Goal: Navigation & Orientation: Go to known website

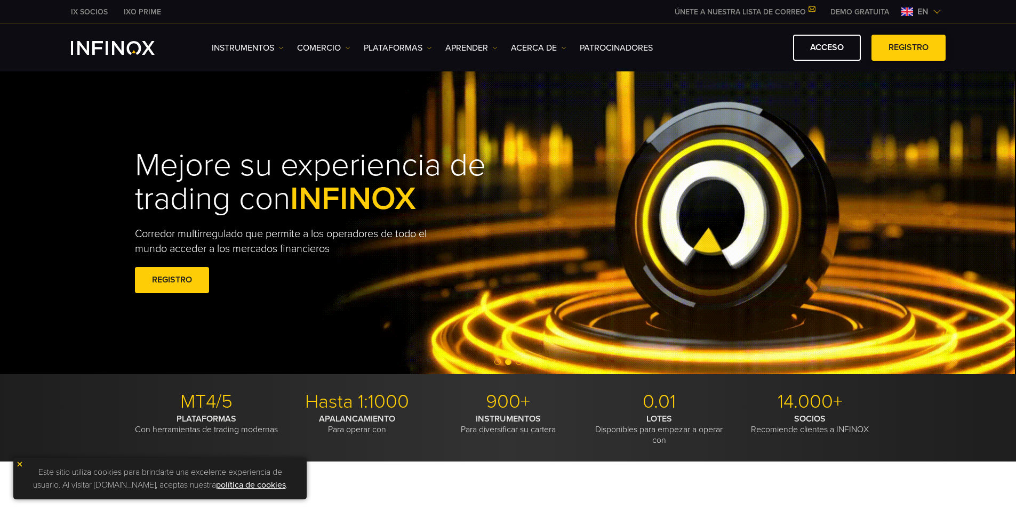
click at [908, 48] on span at bounding box center [908, 48] width 0 height 0
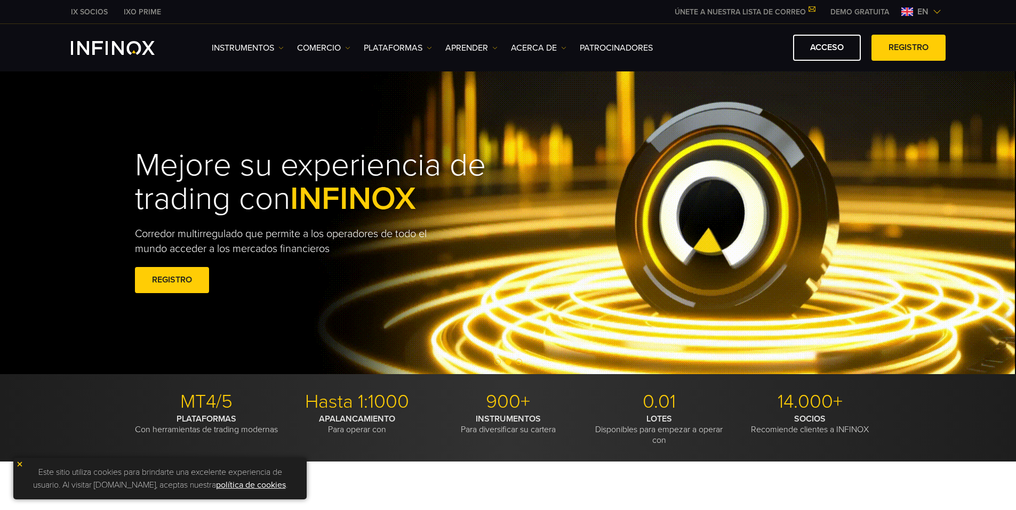
click at [943, 4] on div "IX SOCIOS IXO PRIME ÚNETE A NUESTRA LISTA DE CORREO Nunca pierda una oportunida…" at bounding box center [508, 11] width 874 height 23
